Goal: Information Seeking & Learning: Learn about a topic

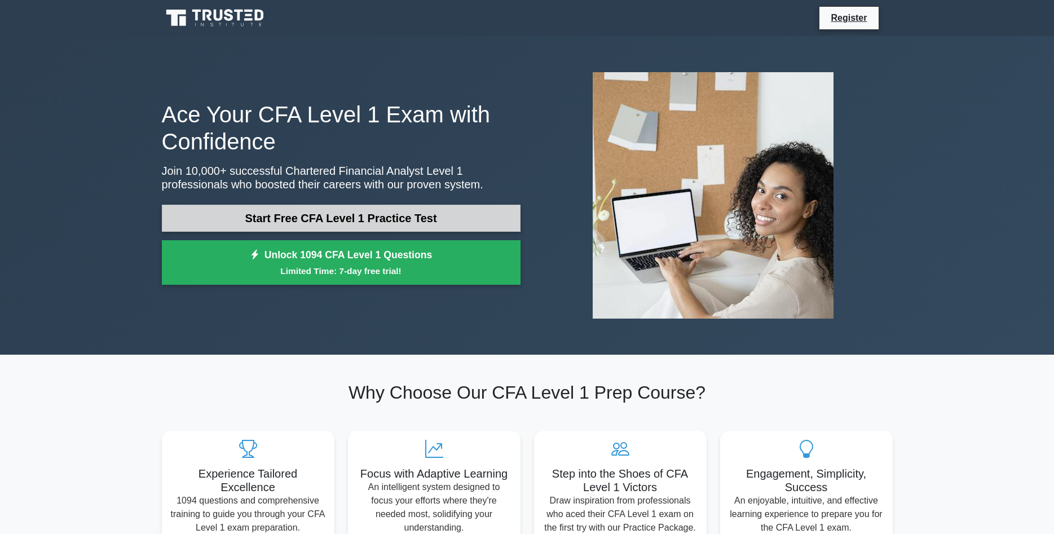
click at [446, 216] on link "Start Free CFA Level 1 Practice Test" at bounding box center [341, 218] width 359 height 27
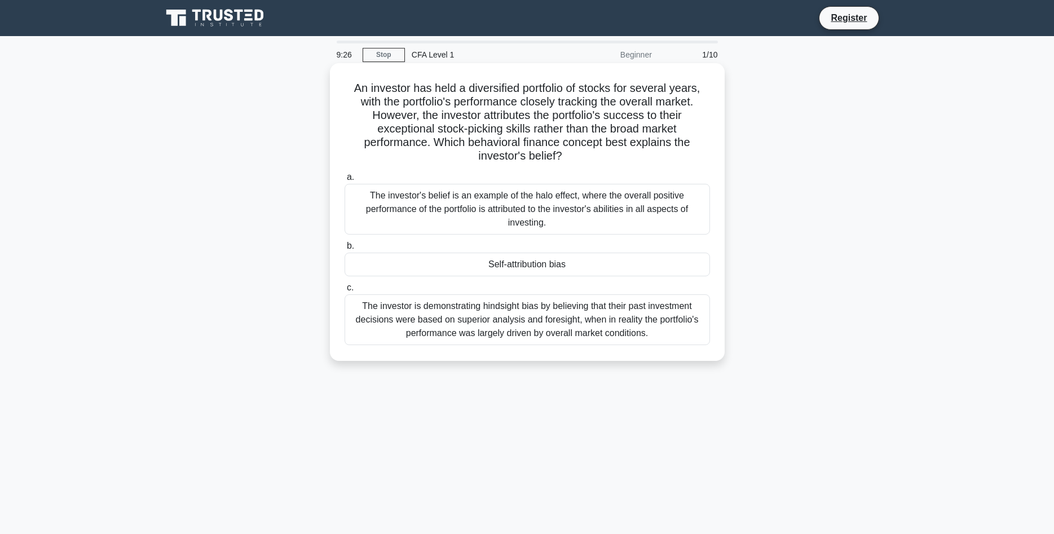
click at [555, 256] on div "Self-attribution bias" at bounding box center [527, 265] width 365 height 24
click at [345, 250] on input "b. Self-attribution bias" at bounding box center [345, 245] width 0 height 7
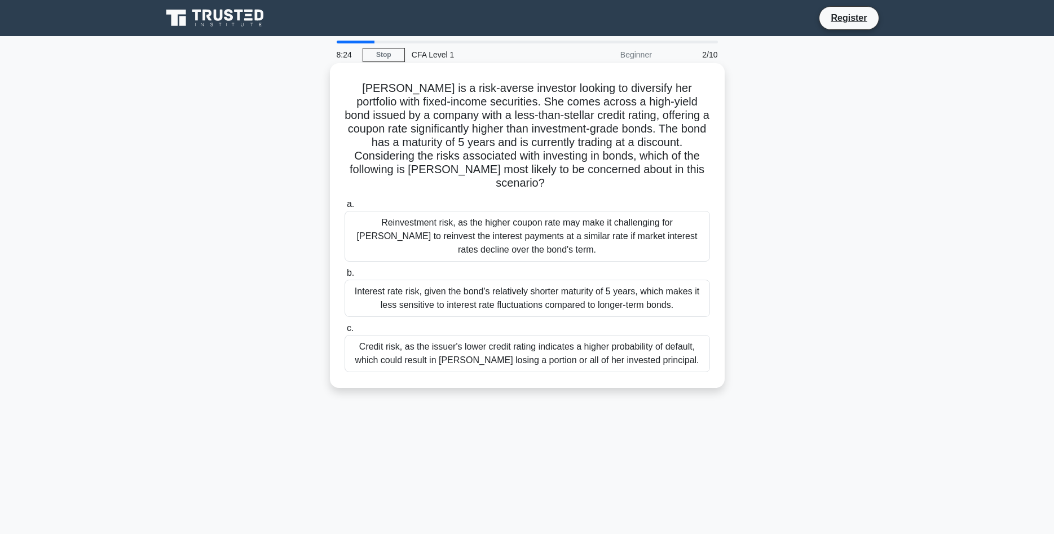
click at [590, 349] on div "Credit risk, as the issuer's lower credit rating indicates a higher probability…" at bounding box center [527, 353] width 365 height 37
click at [345, 332] on input "c. Credit risk, as the issuer's lower credit rating indicates a higher probabil…" at bounding box center [345, 328] width 0 height 7
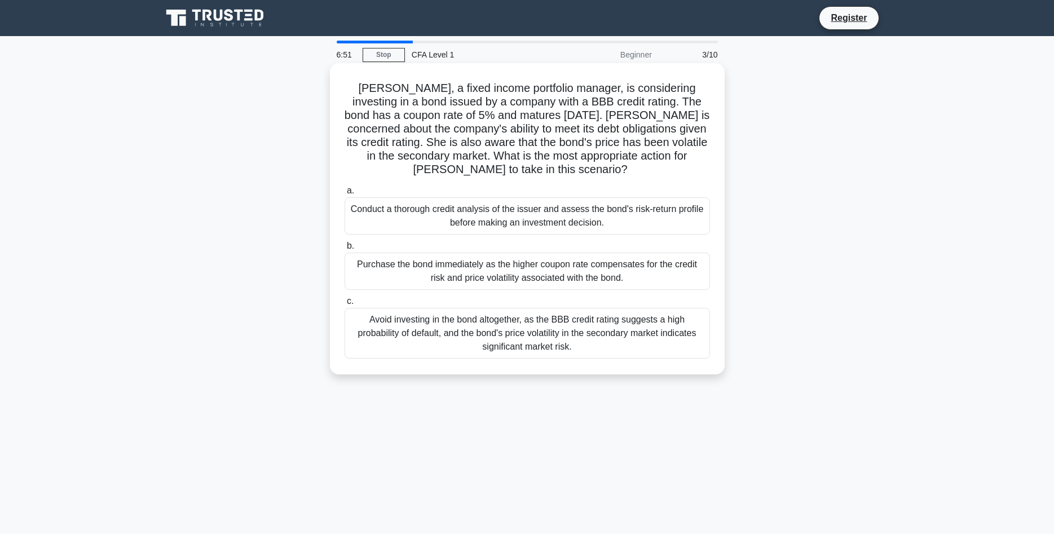
click at [556, 342] on div "Avoid investing in the bond altogether, as the BBB credit rating suggests a hig…" at bounding box center [527, 333] width 365 height 51
click at [345, 305] on input "c. Avoid investing in the bond altogether, as the BBB credit rating suggests a …" at bounding box center [345, 301] width 0 height 7
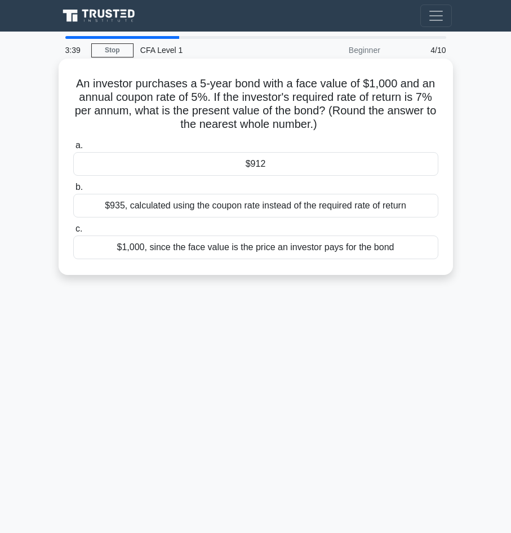
click at [134, 168] on div "$912" at bounding box center [255, 164] width 365 height 24
click at [73, 149] on input "a. $912" at bounding box center [73, 145] width 0 height 7
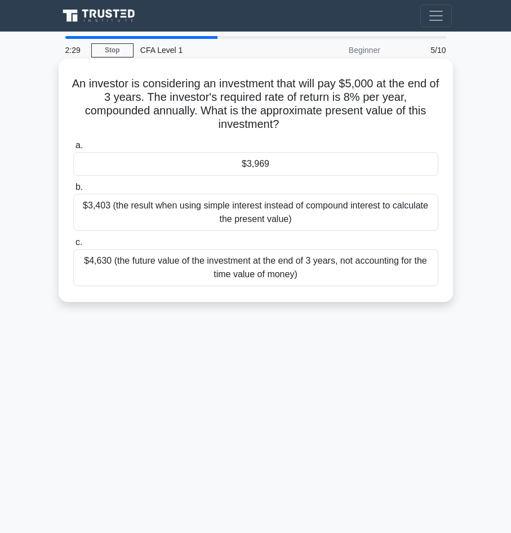
click at [164, 171] on div "$3,969" at bounding box center [255, 164] width 365 height 24
click at [73, 149] on input "a. $3,969" at bounding box center [73, 145] width 0 height 7
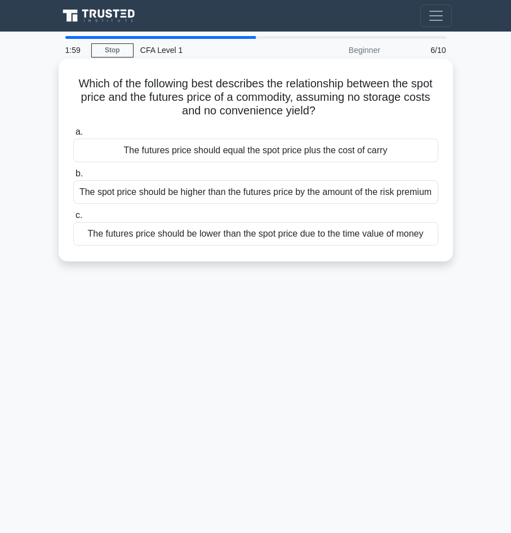
click at [275, 158] on div "The futures price should equal the spot price plus the cost of carry" at bounding box center [255, 151] width 365 height 24
click at [73, 136] on input "a. The futures price should equal the spot price plus the cost of carry" at bounding box center [73, 132] width 0 height 7
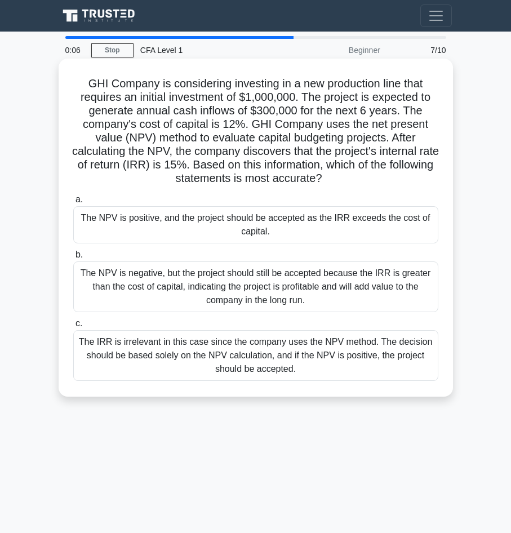
click at [144, 229] on div "The NPV is positive, and the project should be accepted as the IRR exceeds the …" at bounding box center [255, 224] width 365 height 37
click at [73, 204] on input "a. The NPV is positive, and the project should be accepted as the IRR exceeds t…" at bounding box center [73, 199] width 0 height 7
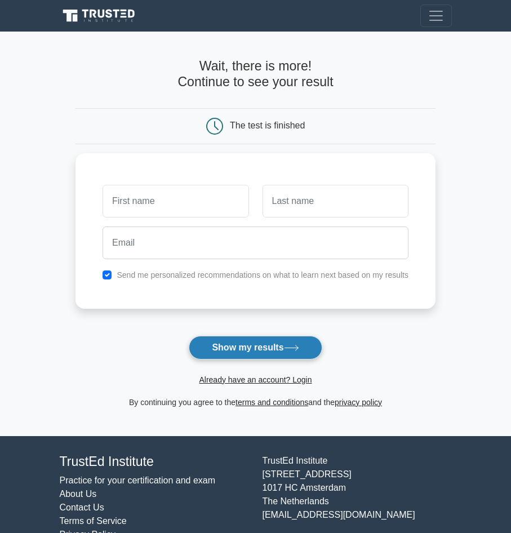
click at [218, 343] on button "Show my results" at bounding box center [255, 348] width 133 height 24
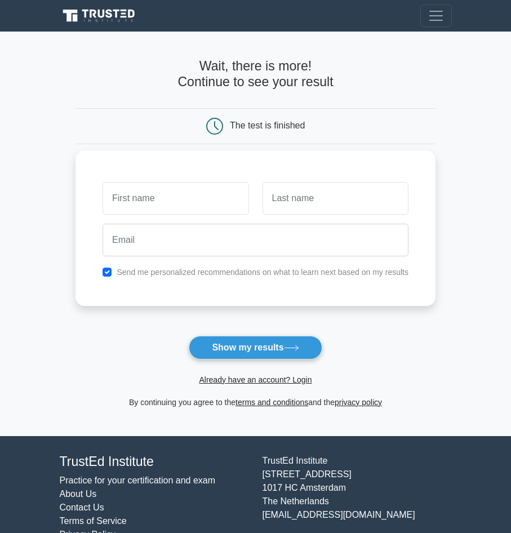
click at [108, 266] on div "Send me personalized recommendations on what to learn next based on my results" at bounding box center [256, 273] width 320 height 14
click at [107, 273] on input "checkbox" at bounding box center [107, 272] width 9 height 9
checkbox input "false"
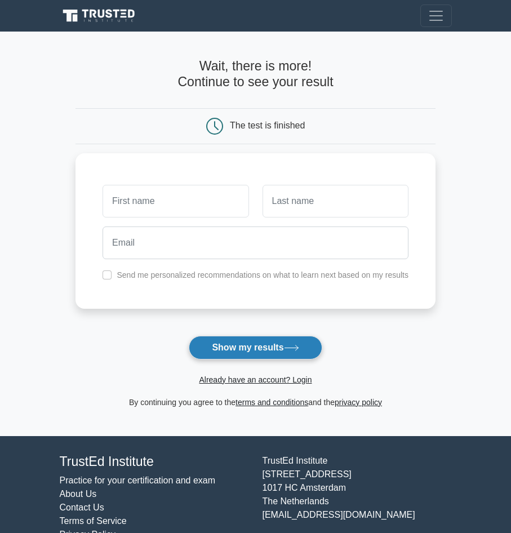
click at [233, 346] on button "Show my results" at bounding box center [255, 348] width 133 height 24
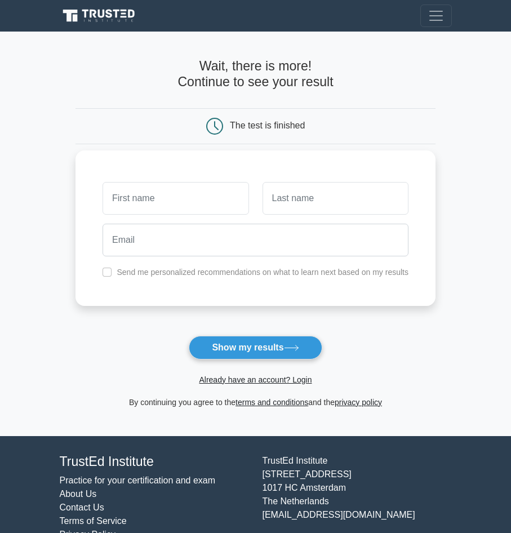
click at [279, 163] on div "Send me personalized recommendations on what to learn next based on my results" at bounding box center [256, 229] width 360 height 156
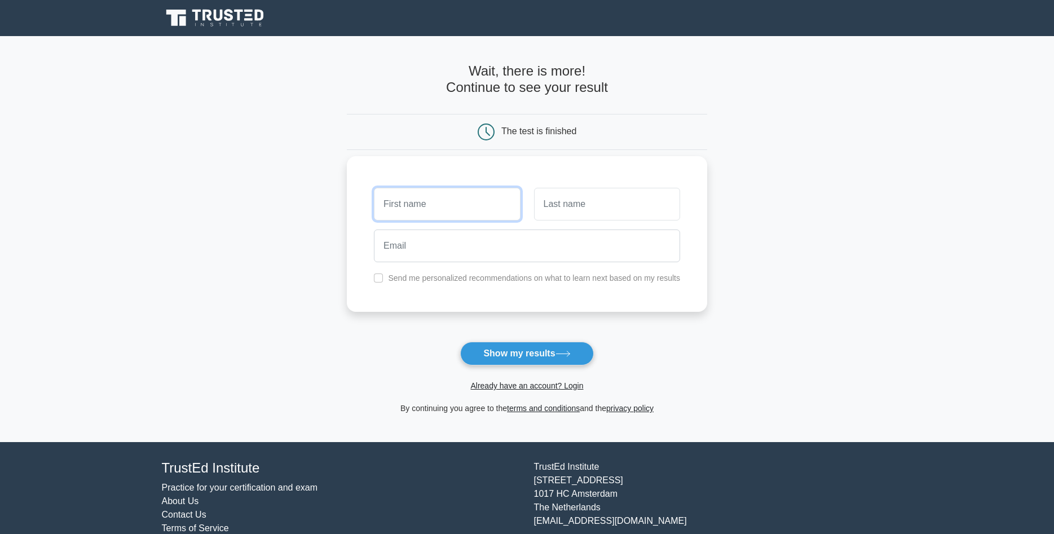
click at [435, 199] on input "text" at bounding box center [447, 204] width 146 height 33
click at [427, 263] on div at bounding box center [527, 246] width 320 height 42
click at [431, 258] on input "email" at bounding box center [527, 245] width 306 height 33
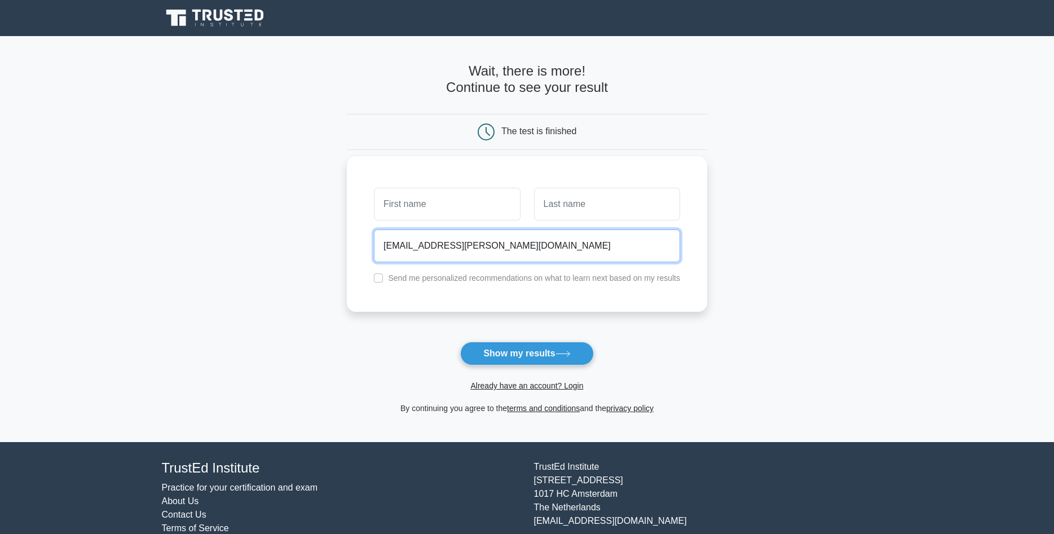
type input "[EMAIL_ADDRESS][PERSON_NAME][DOMAIN_NAME]"
click at [434, 206] on input "text" at bounding box center [447, 204] width 146 height 33
type input "Mario"
click at [511, 206] on input "text" at bounding box center [607, 204] width 146 height 33
type input "[PERSON_NAME]"
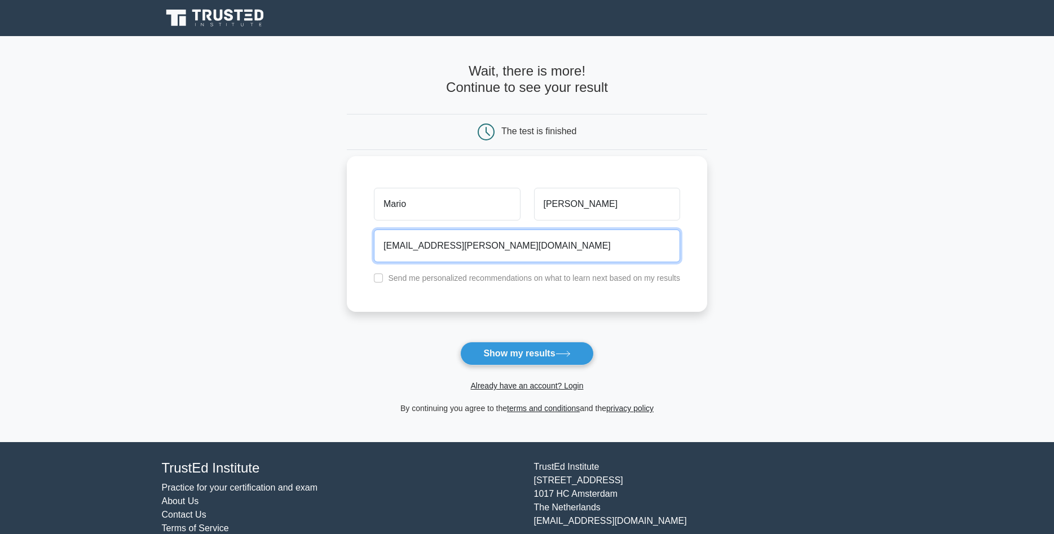
click at [400, 246] on input "[EMAIL_ADDRESS][PERSON_NAME][DOMAIN_NAME]" at bounding box center [527, 245] width 306 height 33
click at [412, 248] on input "[EMAIL_ADDRESS][PERSON_NAME][DOMAIN_NAME]" at bounding box center [527, 245] width 306 height 33
type input "[EMAIL_ADDRESS][PERSON_NAME][DOMAIN_NAME]"
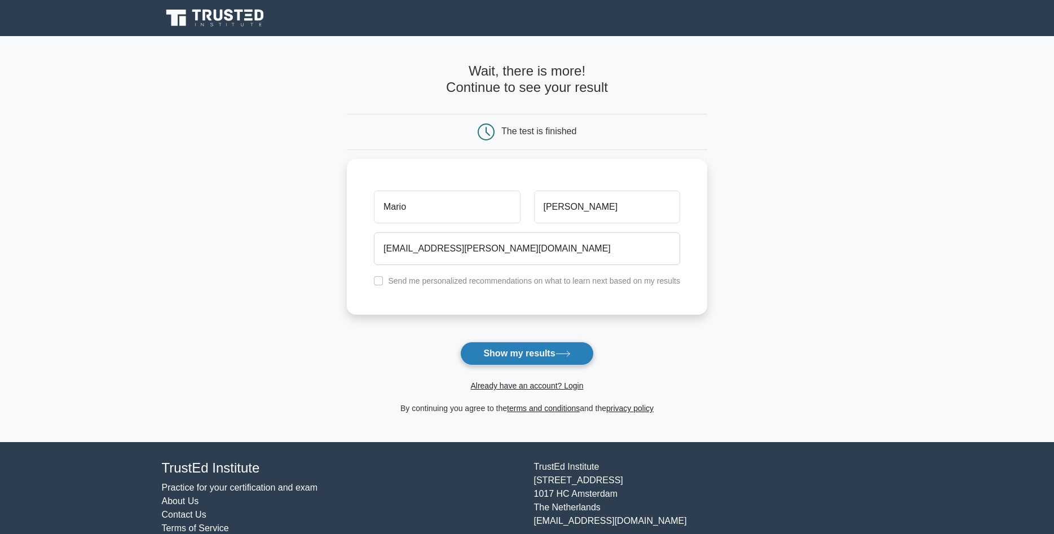
click at [511, 352] on button "Show my results" at bounding box center [526, 354] width 133 height 24
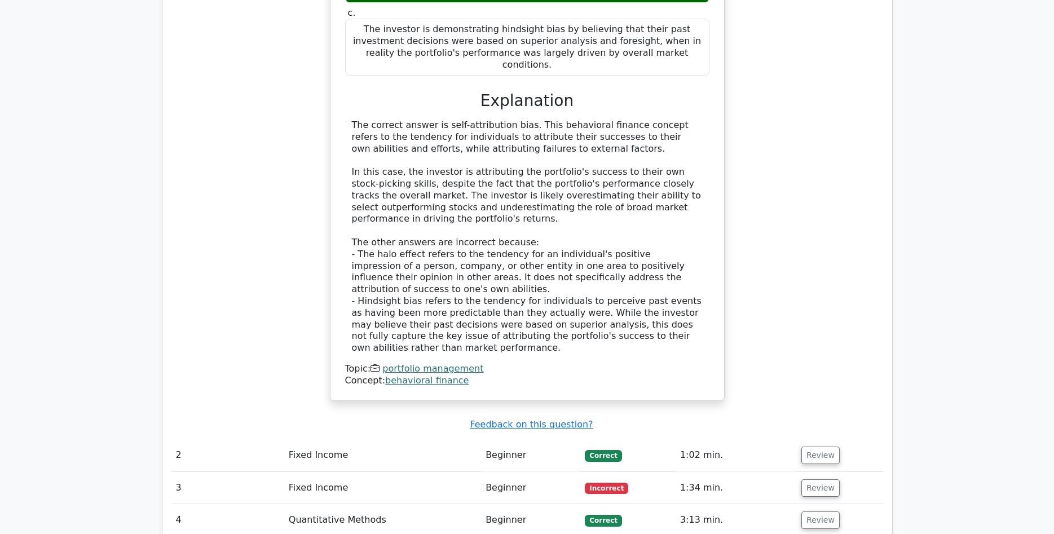
scroll to position [1154, 0]
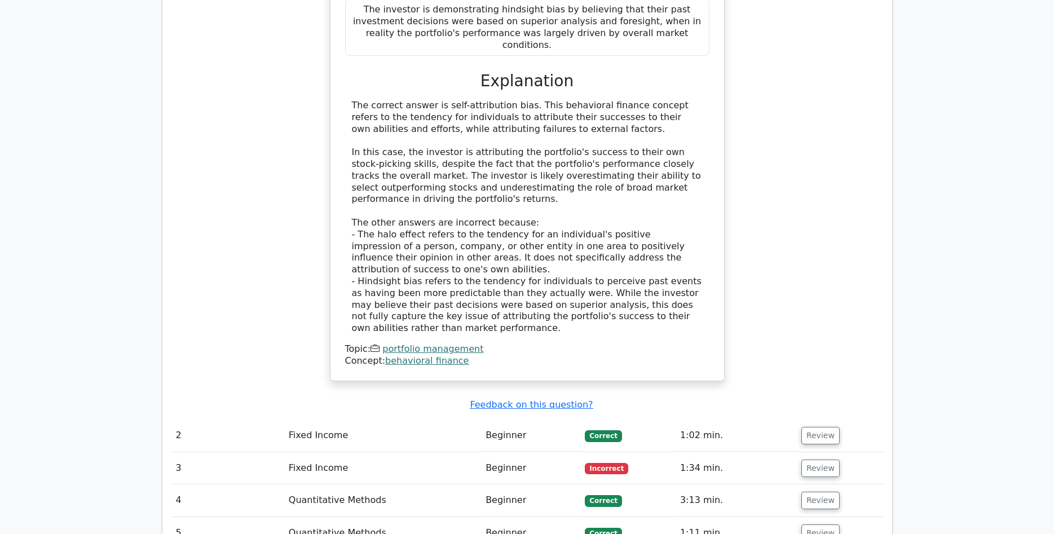
click at [343, 420] on td "Fixed Income" at bounding box center [382, 436] width 197 height 32
click at [333, 420] on td "Fixed Income" at bounding box center [382, 436] width 197 height 32
click at [813, 427] on button "Review" at bounding box center [820, 435] width 38 height 17
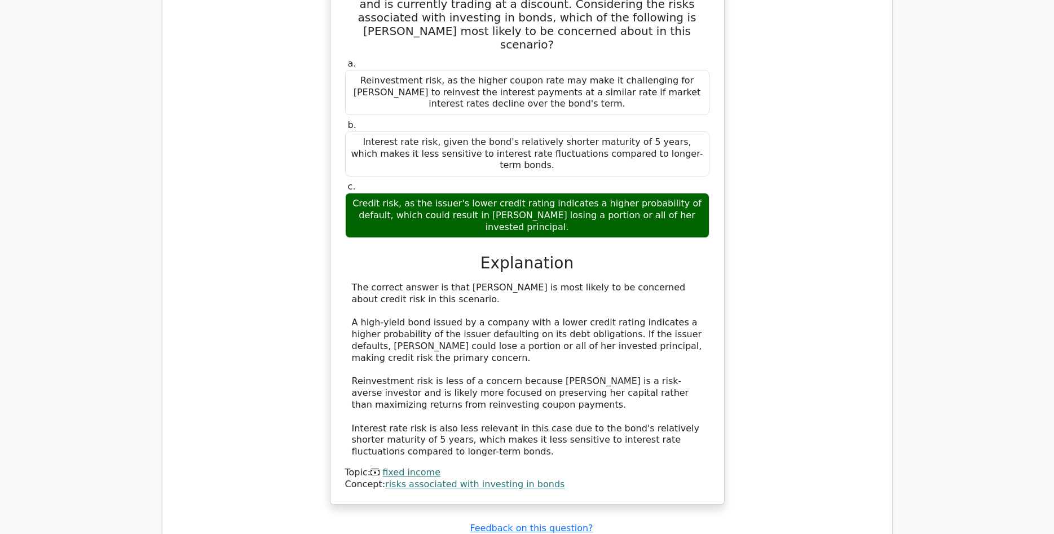
scroll to position [1786, 0]
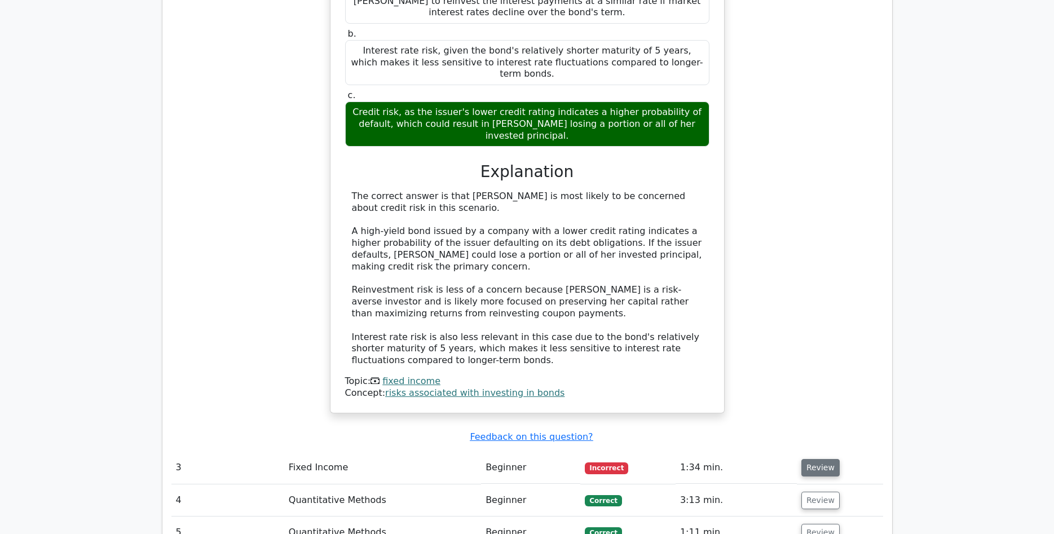
click at [820, 459] on button "Review" at bounding box center [820, 467] width 38 height 17
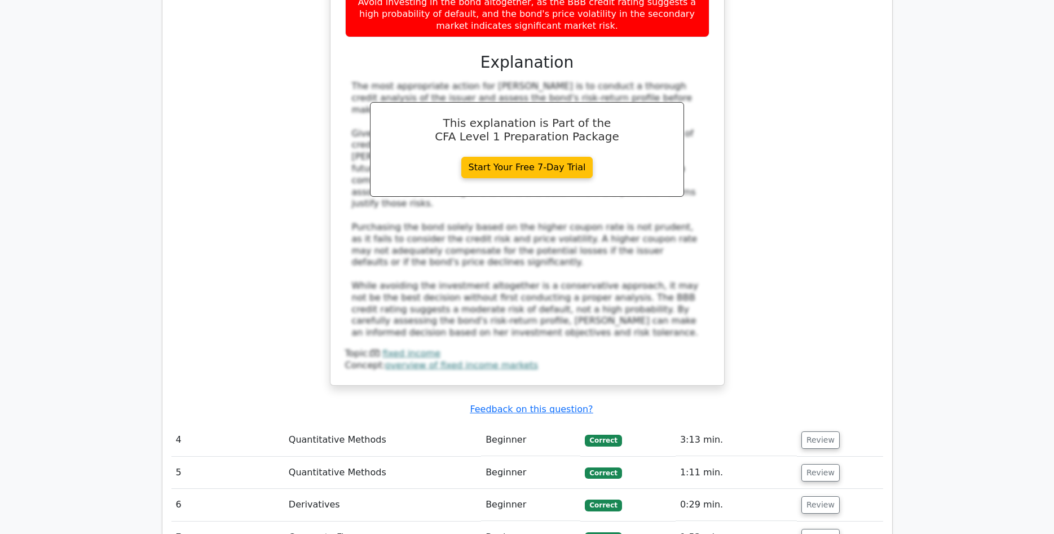
scroll to position [2534, 0]
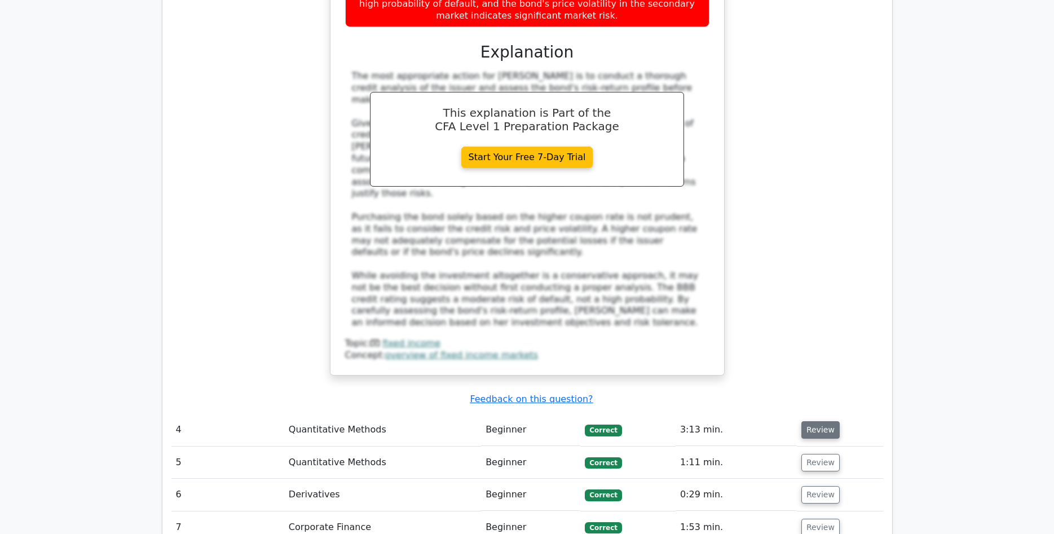
click at [828, 421] on button "Review" at bounding box center [820, 429] width 38 height 17
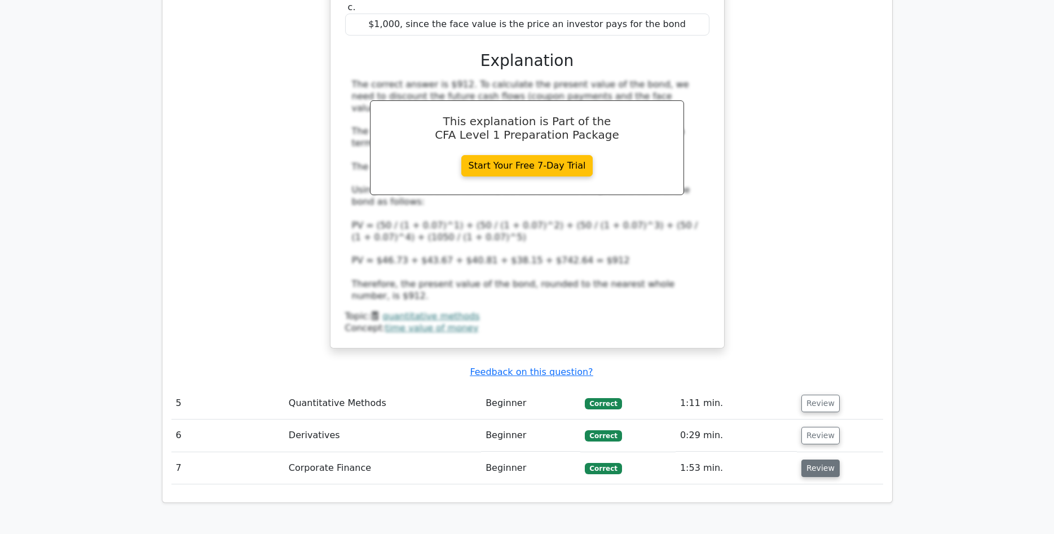
scroll to position [3167, 0]
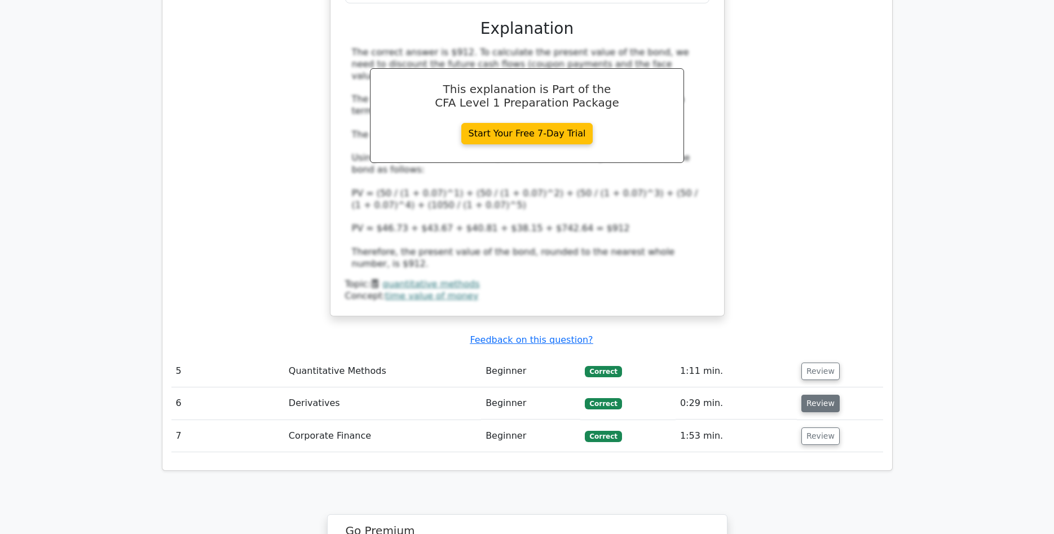
click at [811, 395] on button "Review" at bounding box center [820, 403] width 38 height 17
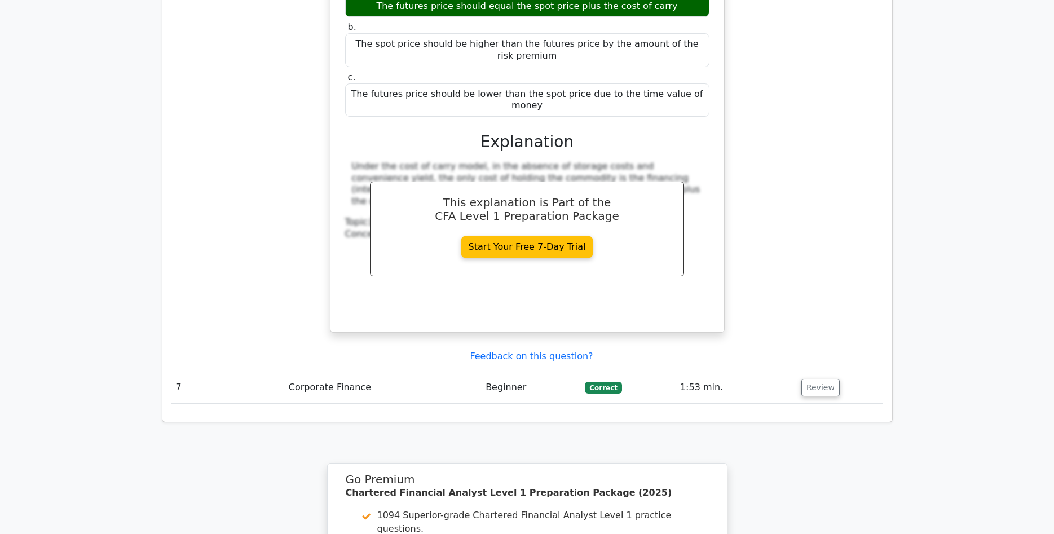
scroll to position [3684, 0]
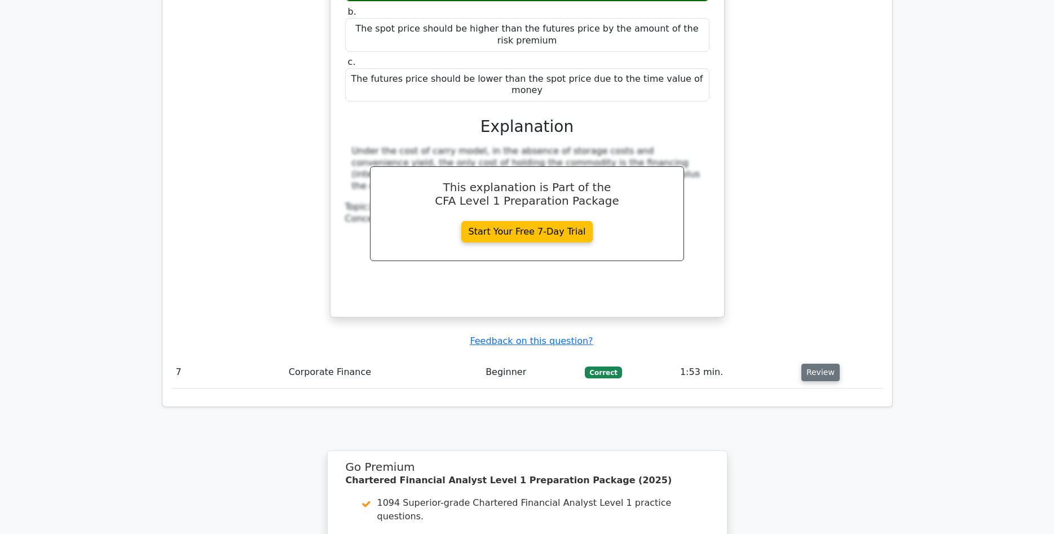
click at [815, 364] on button "Review" at bounding box center [820, 372] width 38 height 17
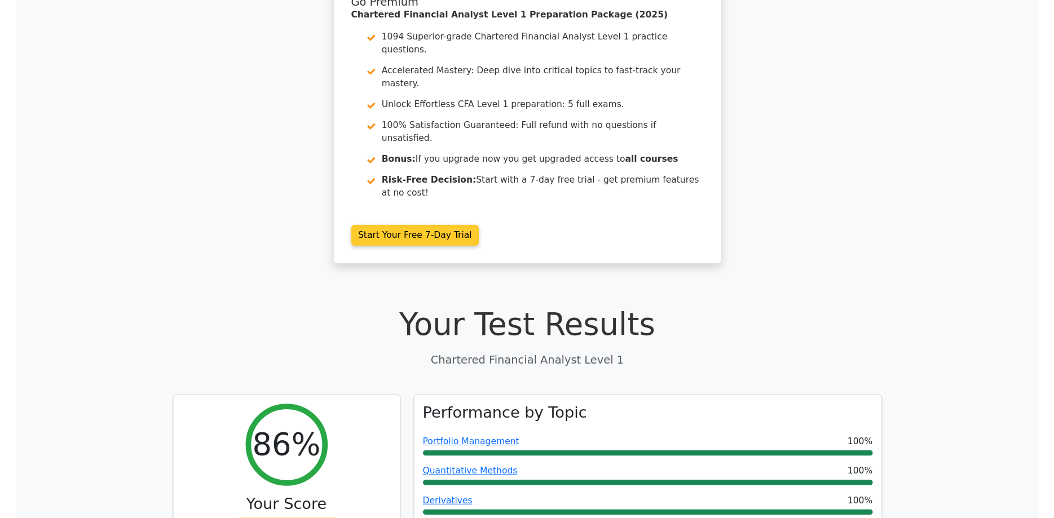
scroll to position [58, 0]
